Goal: Task Accomplishment & Management: Manage account settings

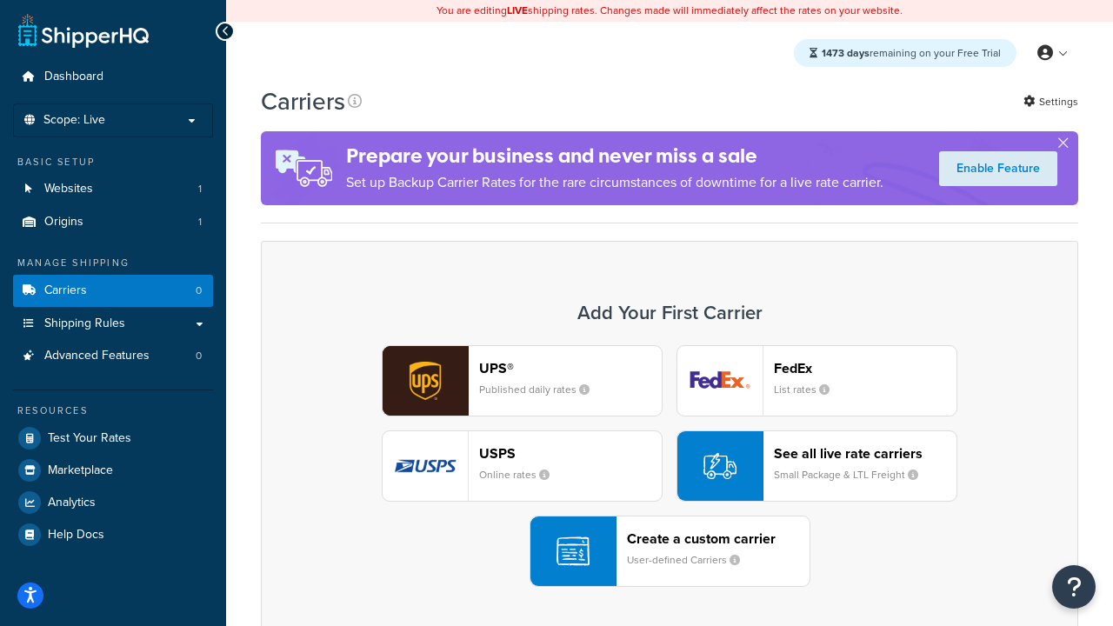
click at [669, 466] on div "UPS® Published daily rates FedEx List rates USPS Online rates See all live rate…" at bounding box center [669, 466] width 781 height 242
click at [865, 368] on header "FedEx" at bounding box center [865, 368] width 183 height 17
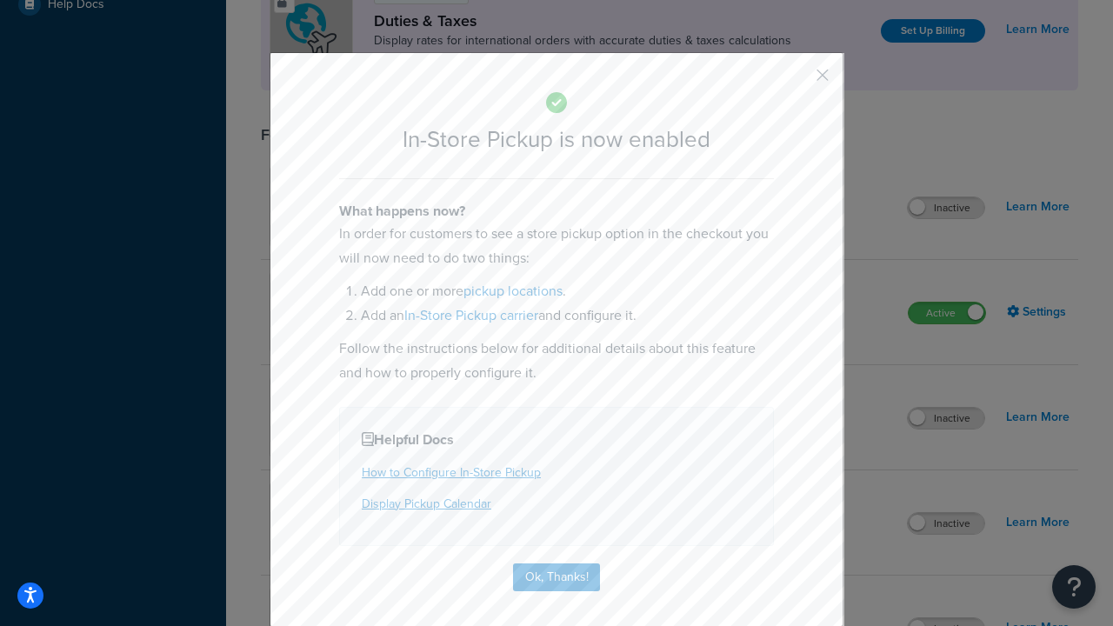
click at [796, 81] on button "button" at bounding box center [797, 81] width 4 height 4
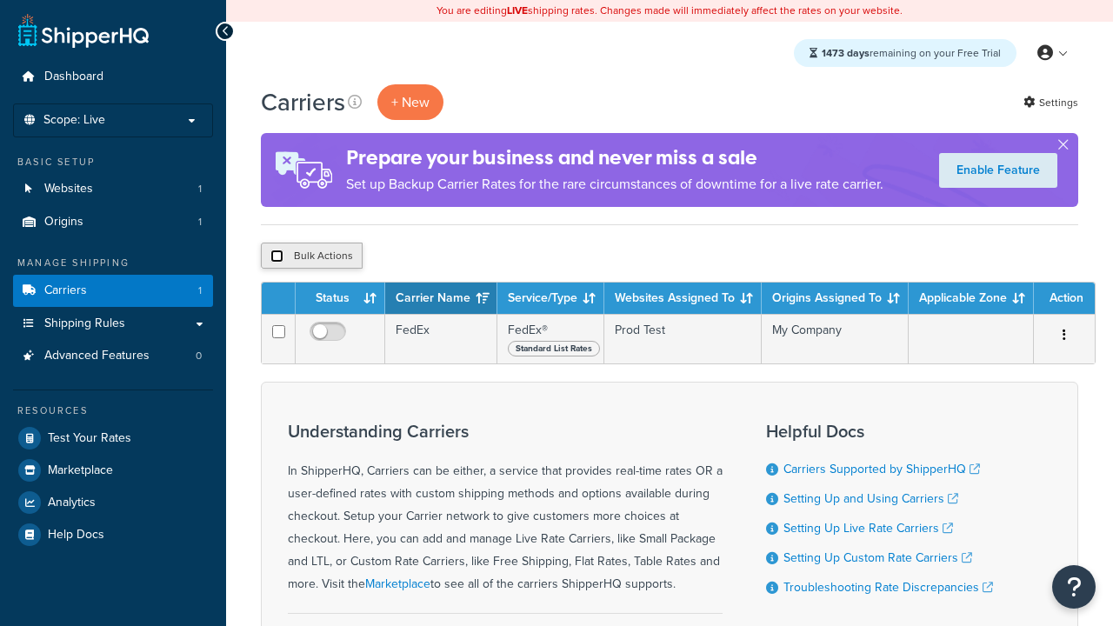
click at [276, 256] on input "checkbox" at bounding box center [276, 255] width 13 height 13
checkbox input "true"
click at [0, 0] on button "Delete" at bounding box center [0, 0] width 0 height 0
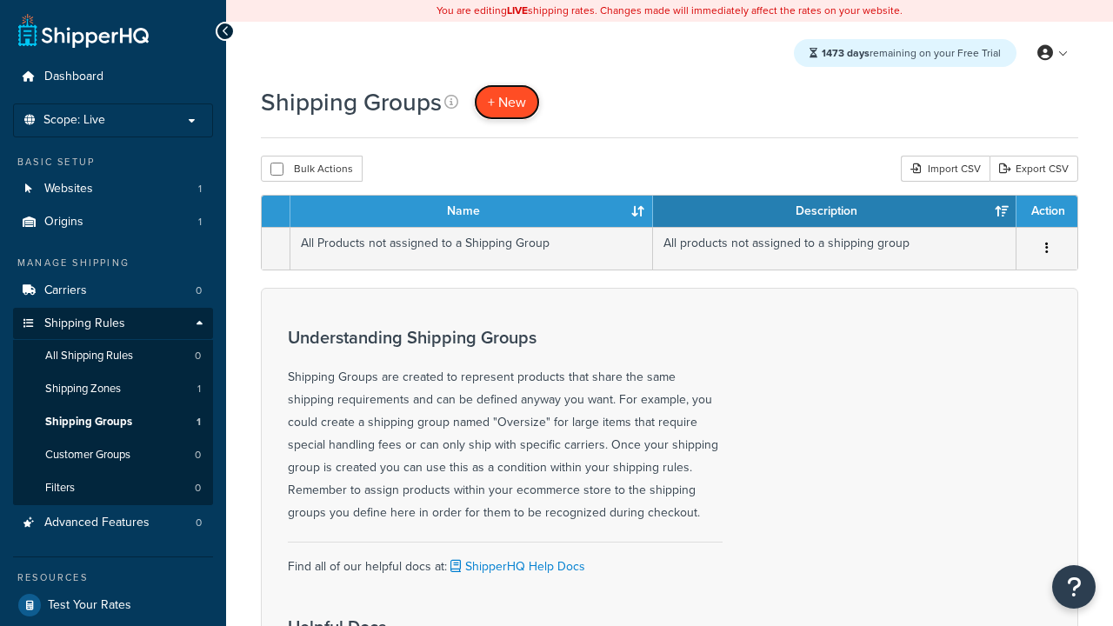
click at [507, 102] on span "+ New" at bounding box center [507, 102] width 38 height 20
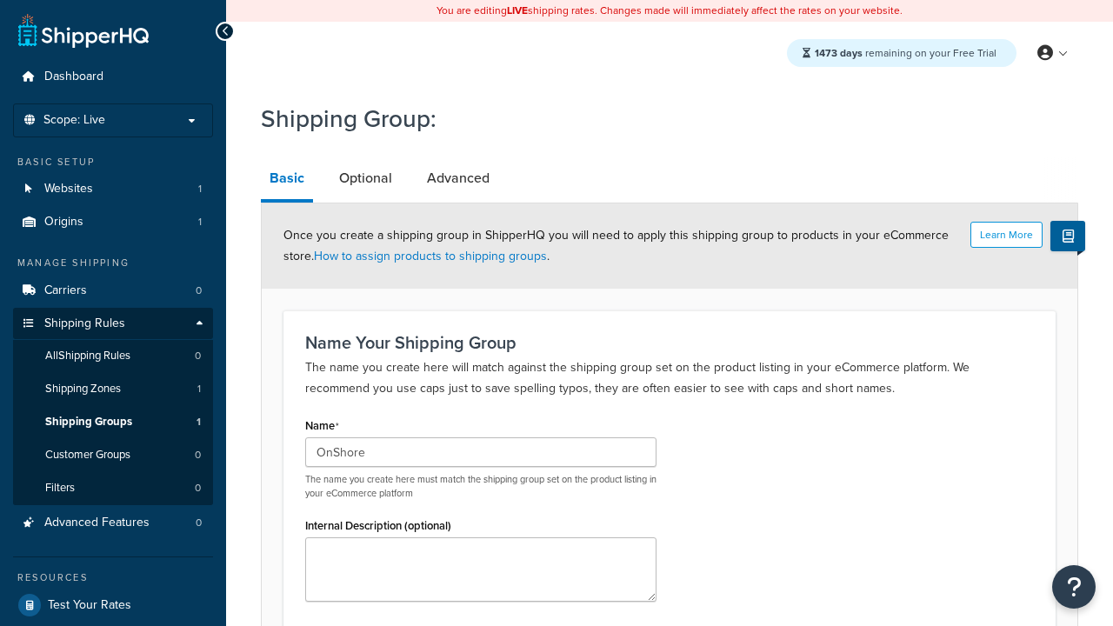
scroll to position [170, 0]
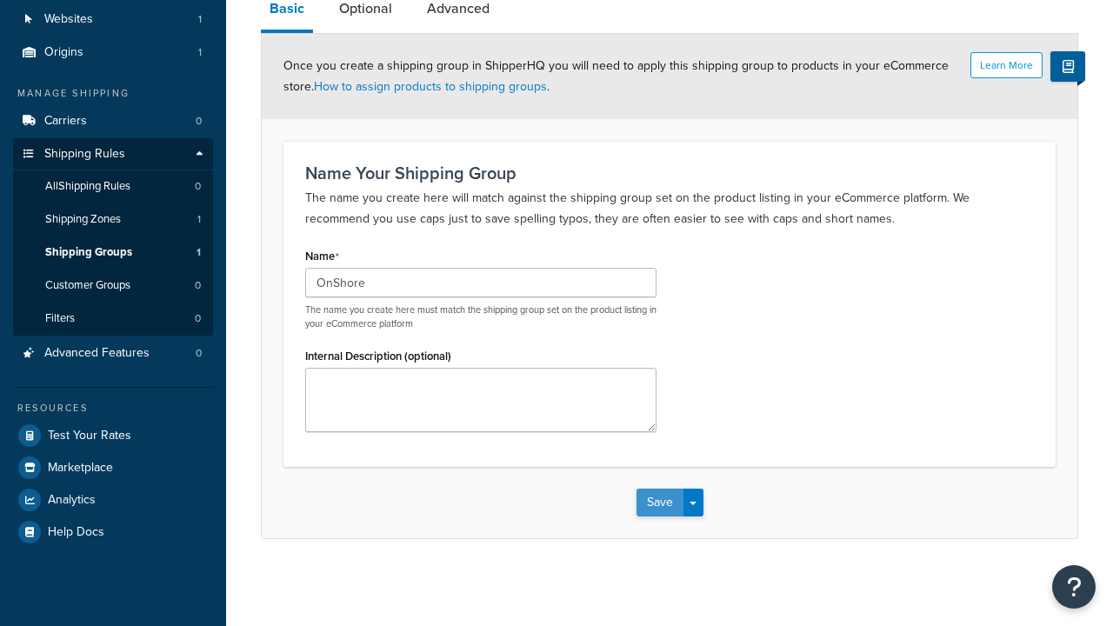
type input "OnShore"
click at [659, 502] on button "Save" at bounding box center [659, 503] width 47 height 28
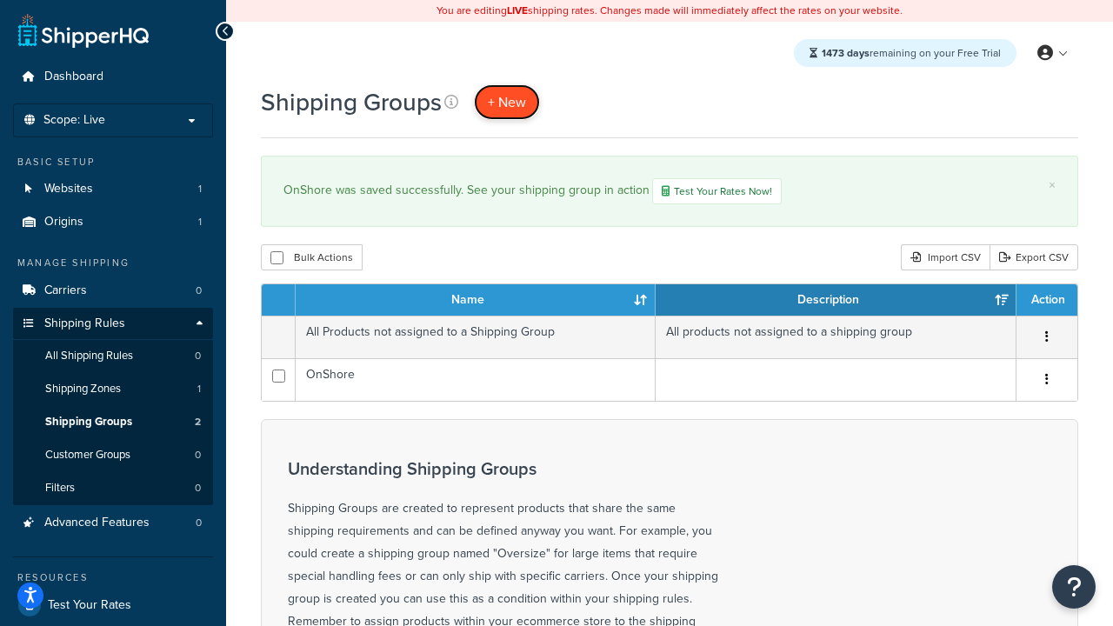
click at [507, 102] on span "+ New" at bounding box center [507, 102] width 38 height 20
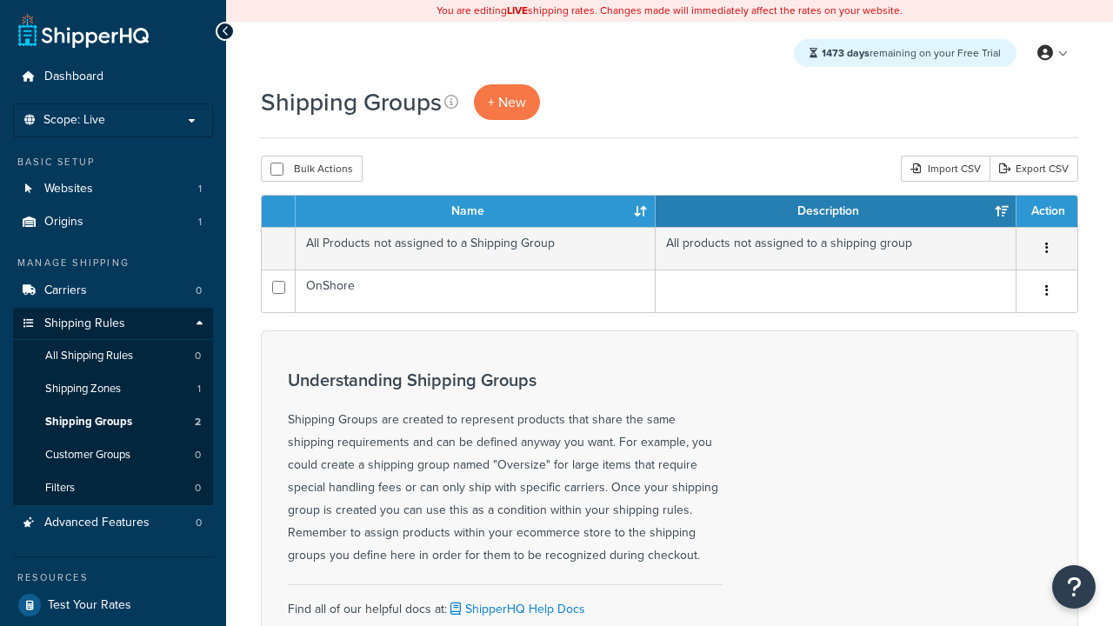
click at [475, 212] on th "Name" at bounding box center [476, 211] width 360 height 31
click at [835, 212] on th "Description" at bounding box center [835, 211] width 361 height 31
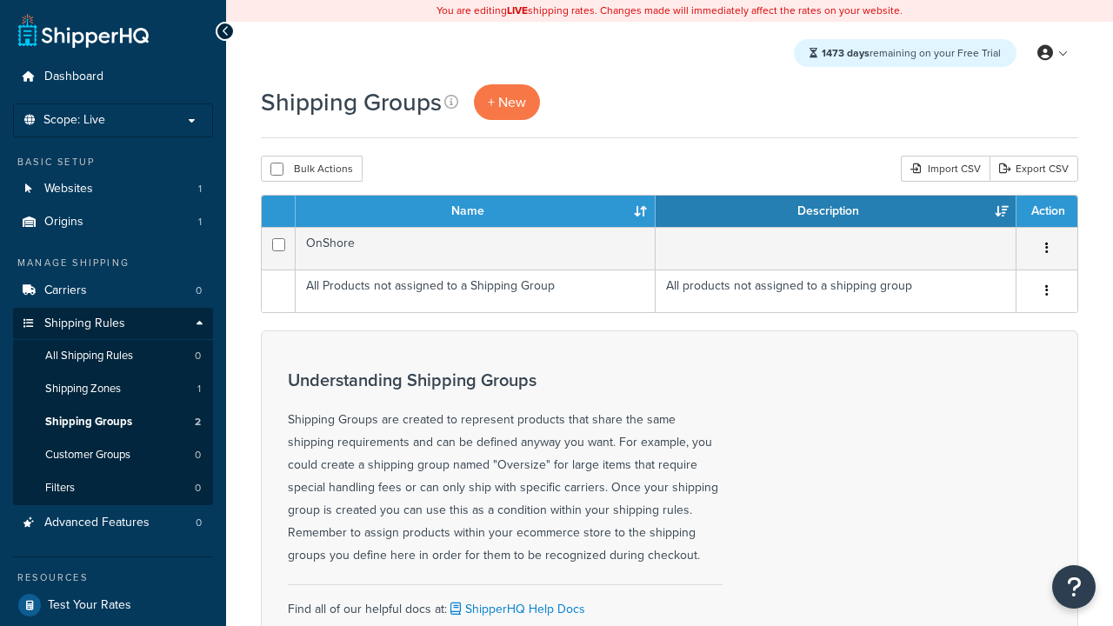
click at [835, 212] on th "Description" at bounding box center [835, 211] width 361 height 31
click at [1046, 212] on th "Action" at bounding box center [1046, 211] width 61 height 31
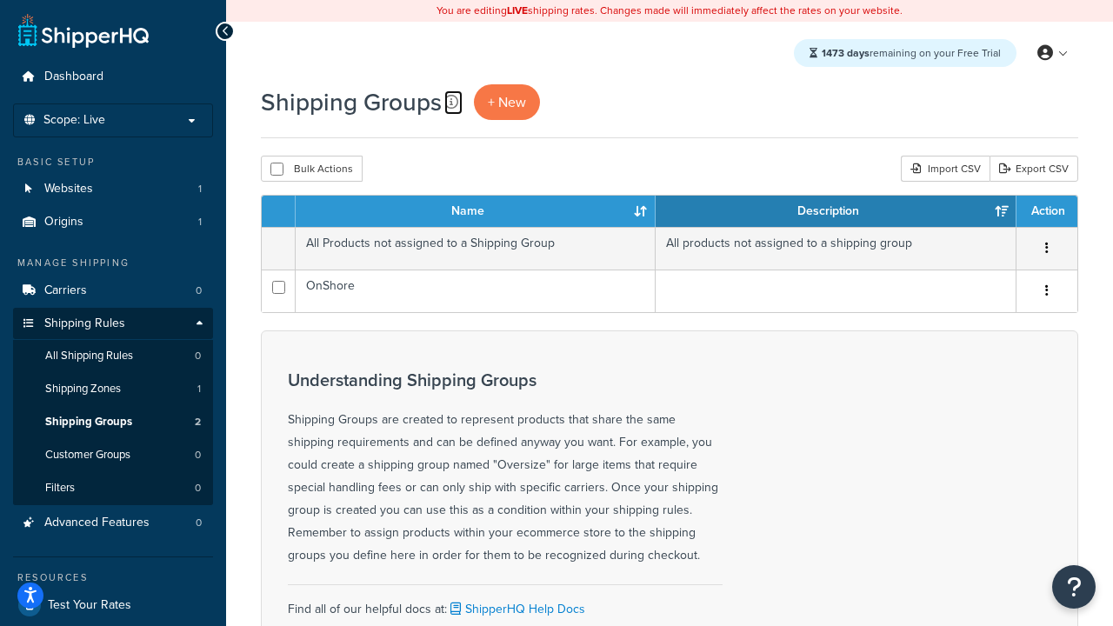
click at [451, 102] on icon at bounding box center [451, 102] width 14 height 14
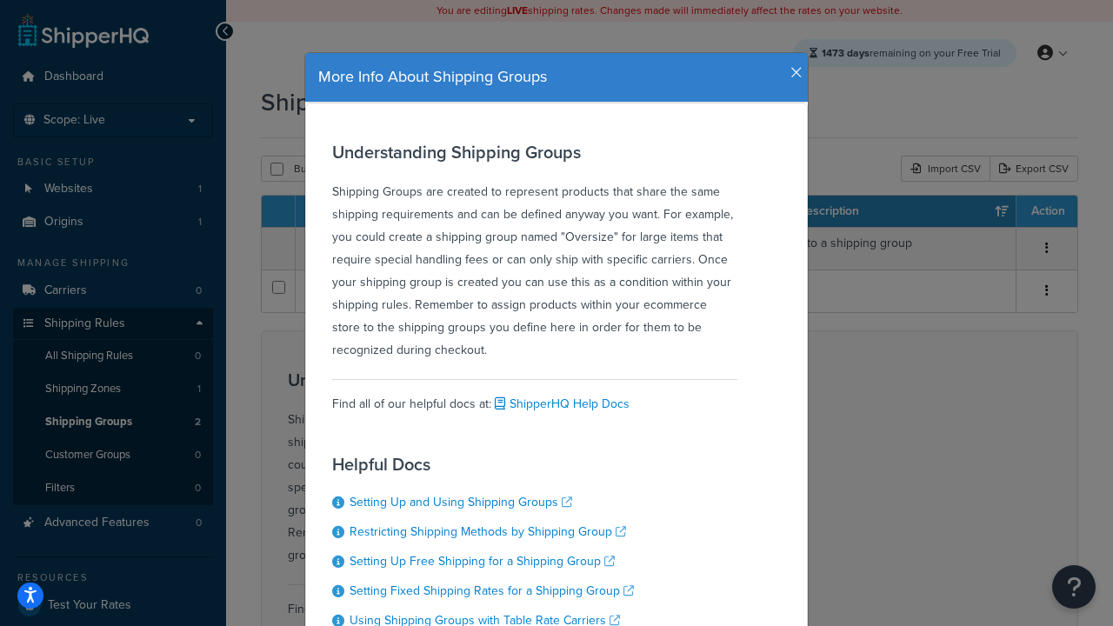
click at [792, 66] on icon "button" at bounding box center [796, 73] width 12 height 16
